Goal: Information Seeking & Learning: Learn about a topic

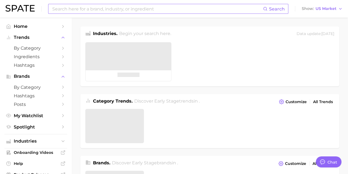
click at [112, 11] on input at bounding box center [157, 8] width 211 height 9
type textarea "x"
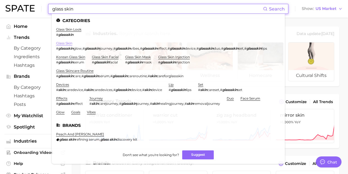
type input "glass skin"
click at [59, 43] on link "glass skin" at bounding box center [64, 43] width 16 height 4
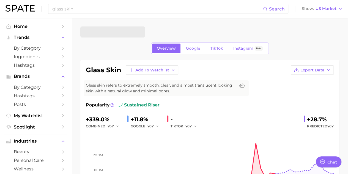
type textarea "x"
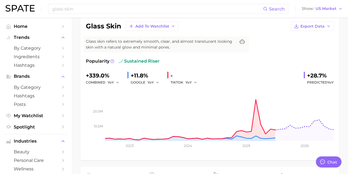
scroll to position [44, 0]
click at [93, 10] on input "glass skin" at bounding box center [157, 8] width 211 height 9
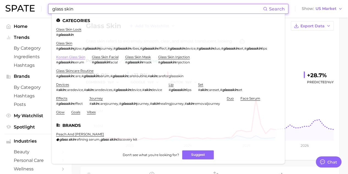
click at [70, 59] on link "korean glass skin" at bounding box center [70, 57] width 29 height 4
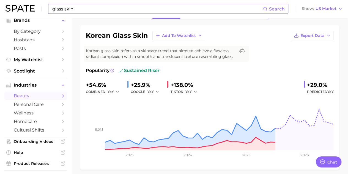
scroll to position [37, 0]
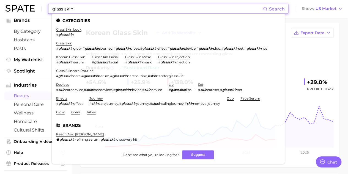
click at [84, 7] on input "glass skin" at bounding box center [157, 8] width 211 height 9
click at [70, 31] on link "glass skin look" at bounding box center [68, 29] width 25 height 4
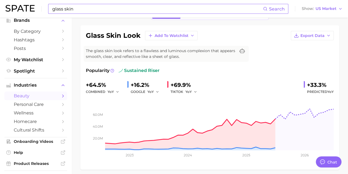
scroll to position [35, 0]
click at [94, 13] on input "glass skin" at bounding box center [157, 8] width 211 height 9
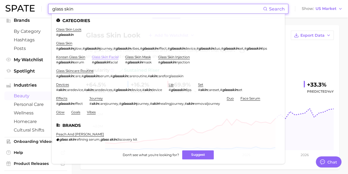
click at [98, 59] on link "glass skin facial" at bounding box center [105, 57] width 27 height 4
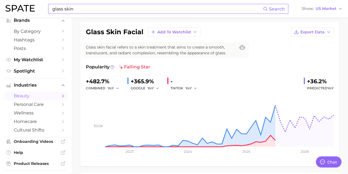
scroll to position [38, 0]
click at [109, 2] on div "glass skin Search Show US Market" at bounding box center [174, 9] width 337 height 18
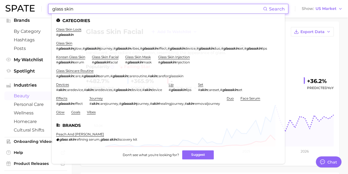
click at [106, 5] on input "glass skin" at bounding box center [157, 8] width 211 height 9
click at [67, 73] on link "glass skincare routine" at bounding box center [74, 71] width 37 height 4
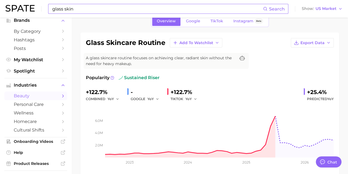
scroll to position [24, 0]
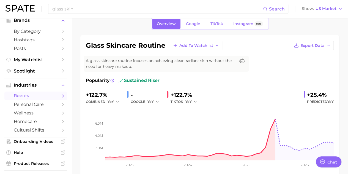
click at [109, 14] on div "glass skin Search Show US Market" at bounding box center [174, 9] width 337 height 18
click at [107, 12] on input "glass skin" at bounding box center [157, 8] width 211 height 9
